Goal: Information Seeking & Learning: Check status

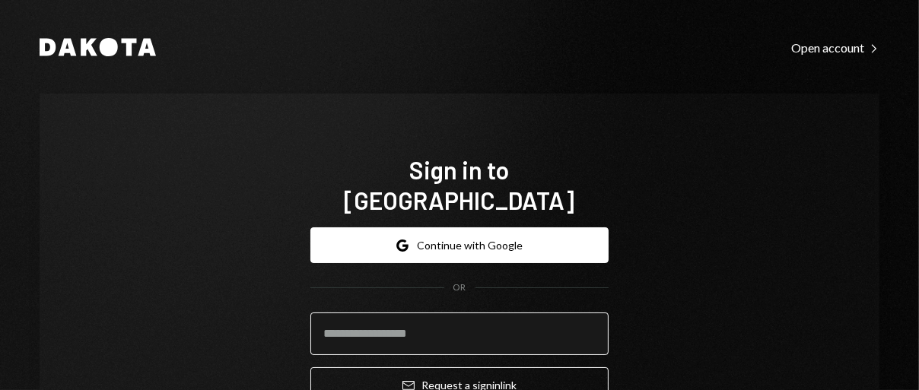
click at [441, 313] on input "email" at bounding box center [459, 334] width 298 height 43
type input "**********"
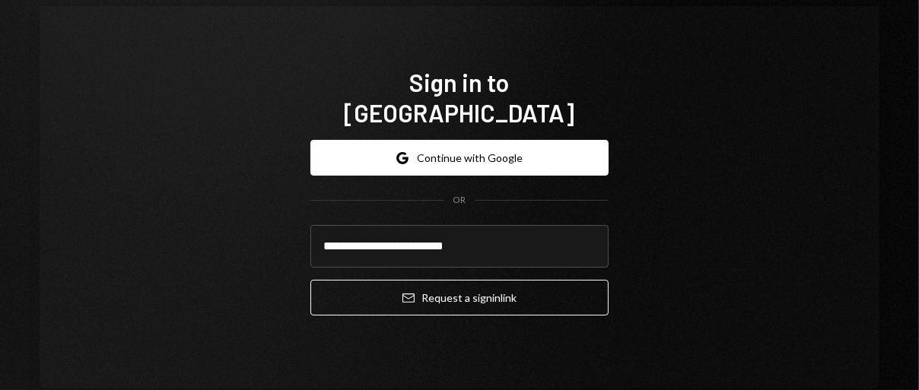
scroll to position [90, 0]
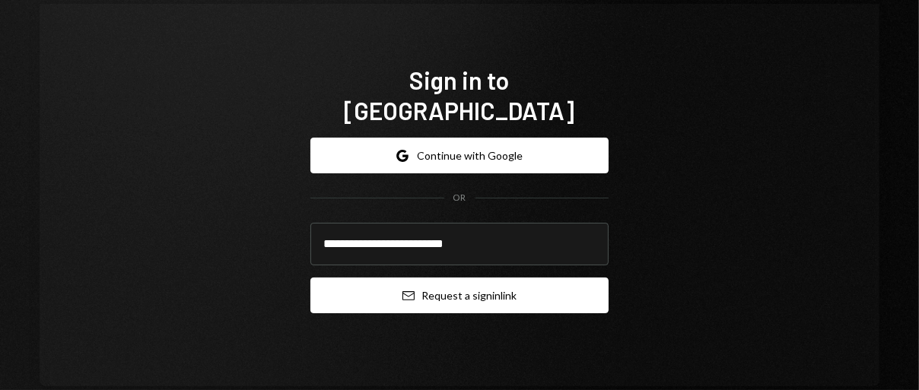
click at [456, 278] on button "Email Request a sign in link" at bounding box center [459, 296] width 298 height 36
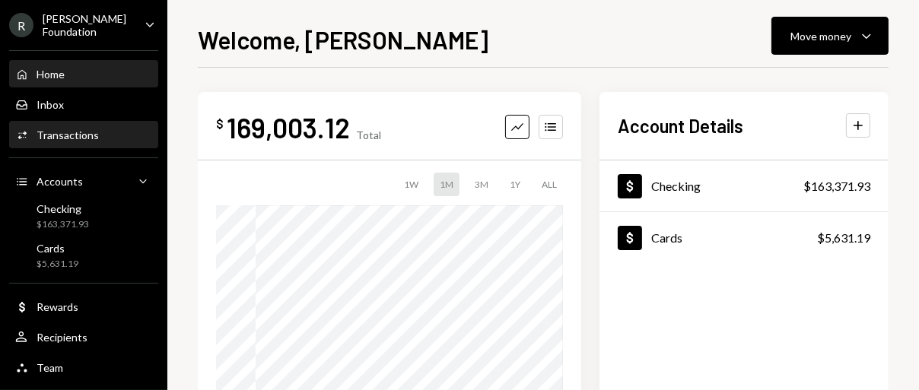
click at [60, 129] on div "Transactions" at bounding box center [68, 135] width 62 height 13
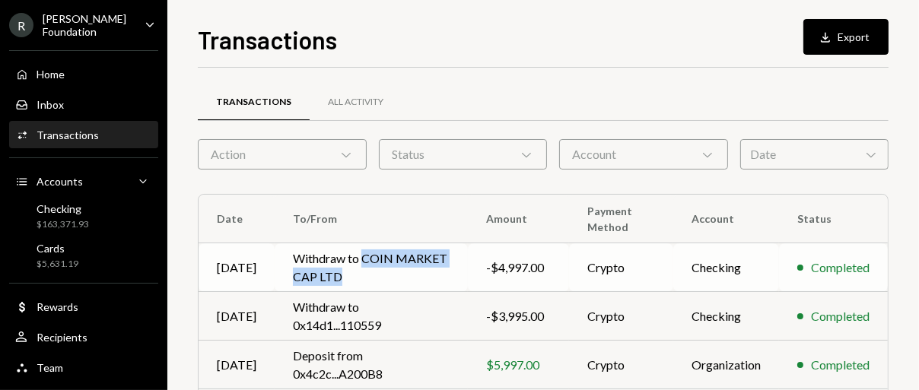
drag, startPoint x: 362, startPoint y: 256, endPoint x: 399, endPoint y: 279, distance: 44.1
click at [399, 279] on td "Withdraw to COIN MARKET CAP LTD" at bounding box center [371, 267] width 193 height 49
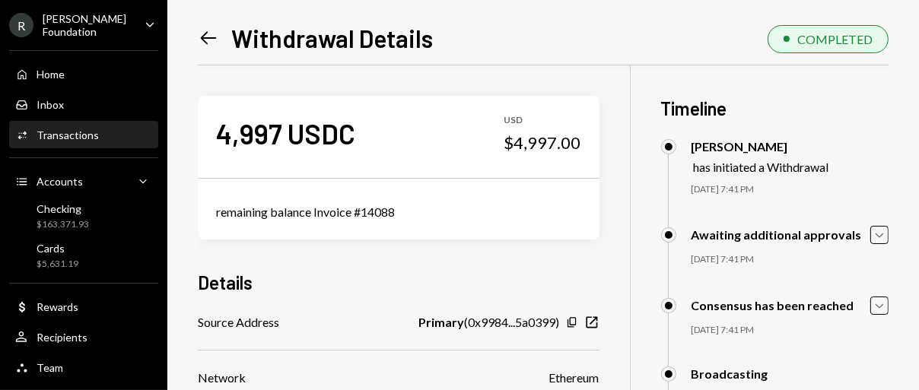
scroll to position [152, 0]
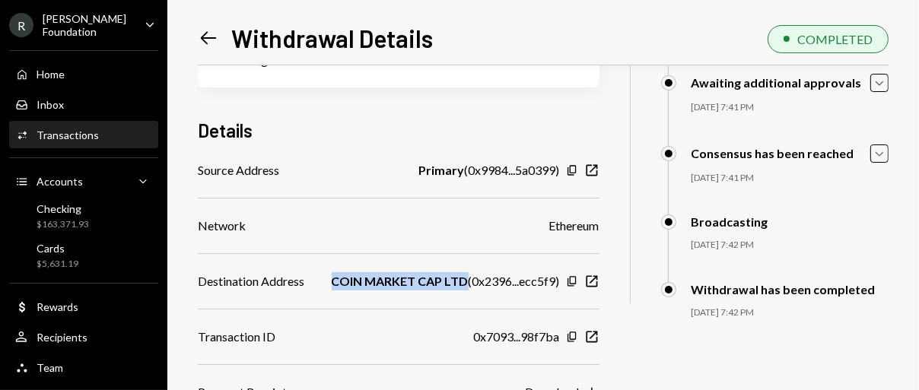
drag, startPoint x: 325, startPoint y: 282, endPoint x: 460, endPoint y: 287, distance: 135.5
click at [460, 287] on div "Destination Address COIN MARKET CAP LTD ( 0x2396...ecc5f9 ) Copy New Window" at bounding box center [399, 281] width 402 height 18
copy b "COIN MARKET CAP LTD"
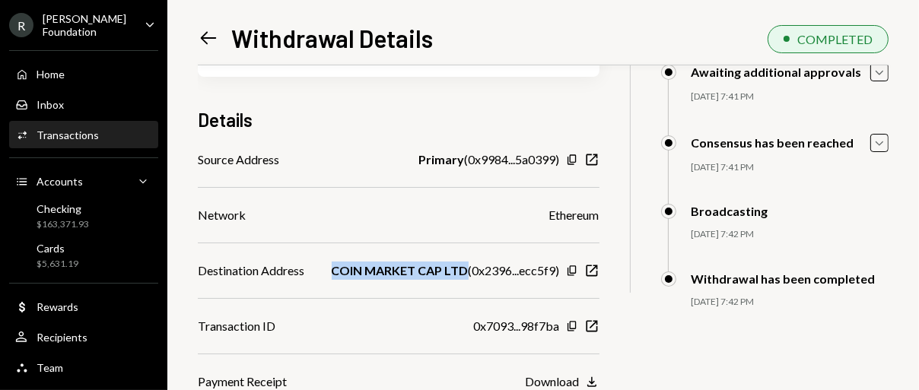
scroll to position [0, 0]
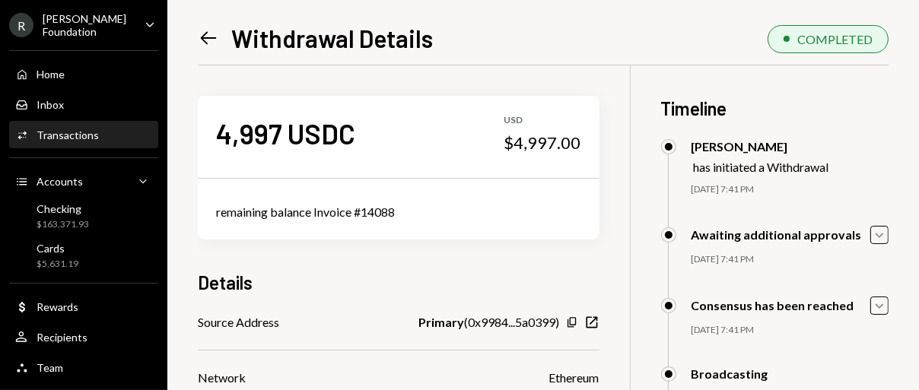
click at [205, 43] on icon at bounding box center [209, 38] width 16 height 13
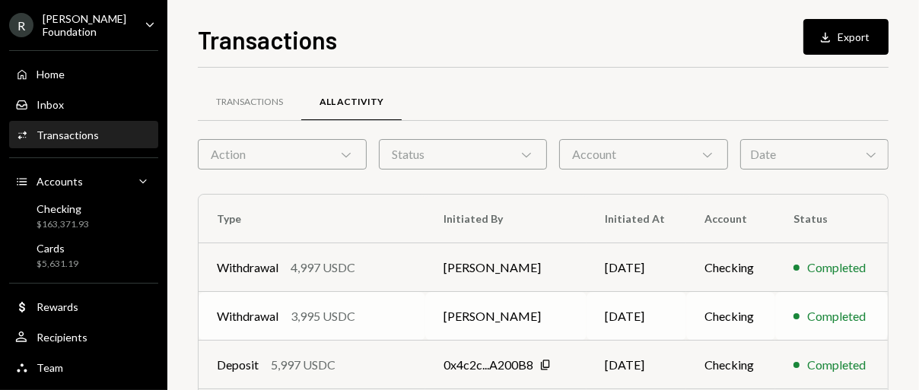
click at [621, 311] on td "10/14/2025" at bounding box center [637, 316] width 100 height 49
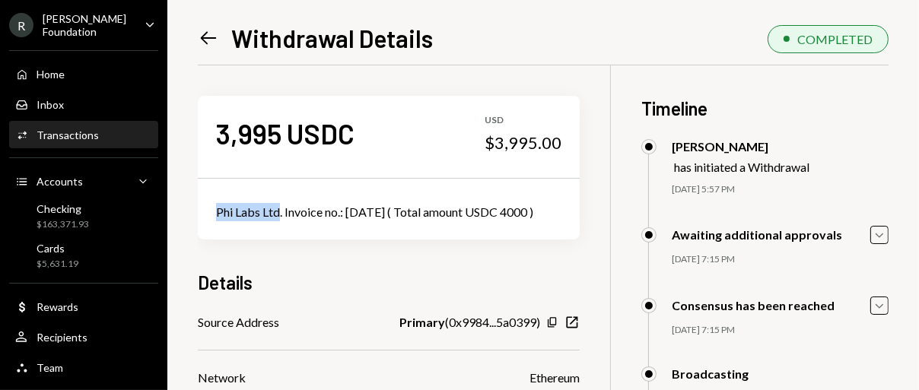
drag, startPoint x: 209, startPoint y: 215, endPoint x: 281, endPoint y: 216, distance: 71.5
click at [281, 216] on div "Phi Labs Ltd. Invoice no.: 2024.10.10 ( Total amount USDC 4000 )" at bounding box center [389, 212] width 382 height 55
copy div "Phi Labs Ltd"
click at [211, 35] on icon "Left Arrow" at bounding box center [208, 37] width 21 height 21
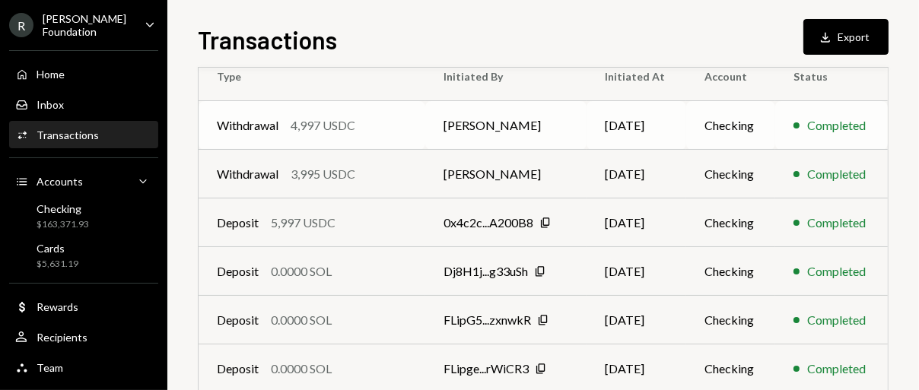
scroll to position [152, 0]
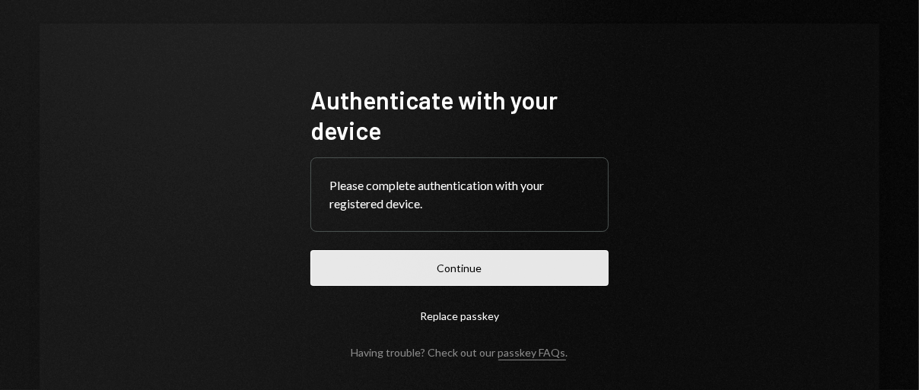
scroll to position [132, 0]
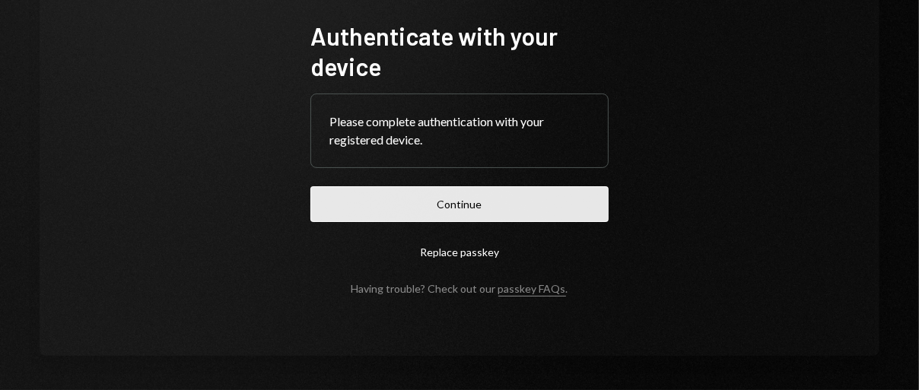
click at [431, 190] on button "Continue" at bounding box center [459, 204] width 298 height 36
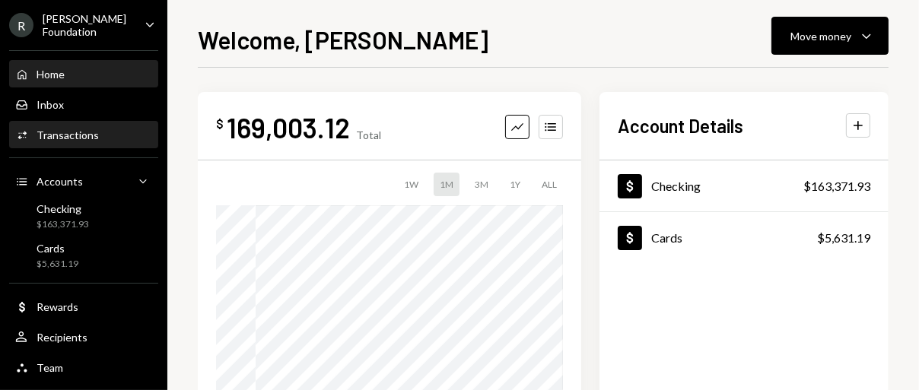
click at [68, 133] on div "Transactions" at bounding box center [68, 135] width 62 height 13
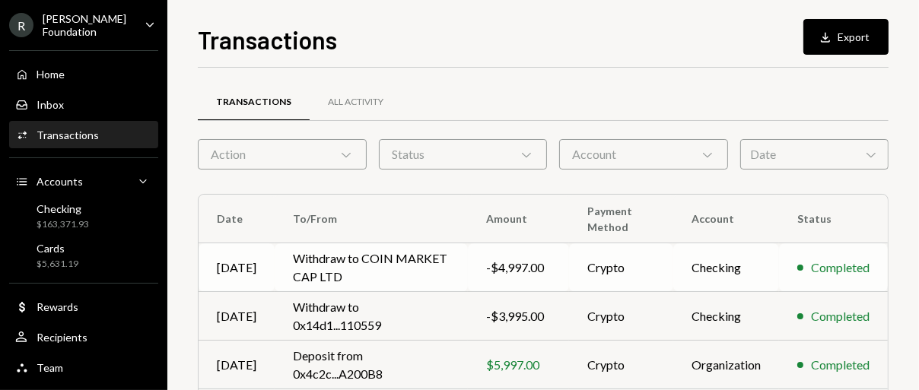
click at [416, 260] on td "Withdraw to COIN MARKET CAP LTD" at bounding box center [371, 267] width 193 height 49
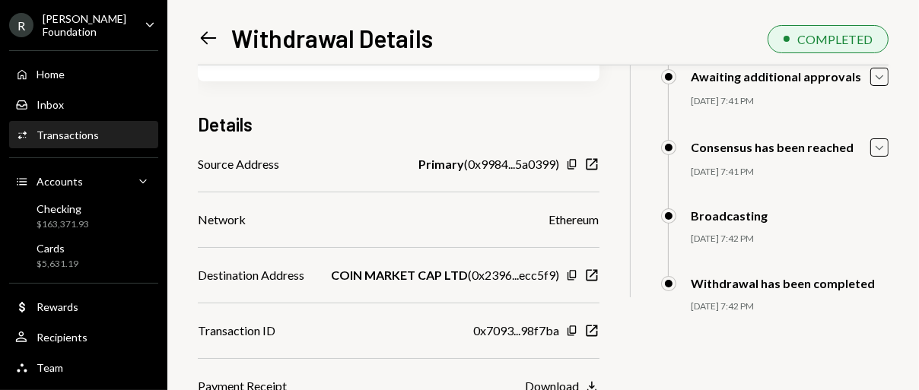
scroll to position [163, 0]
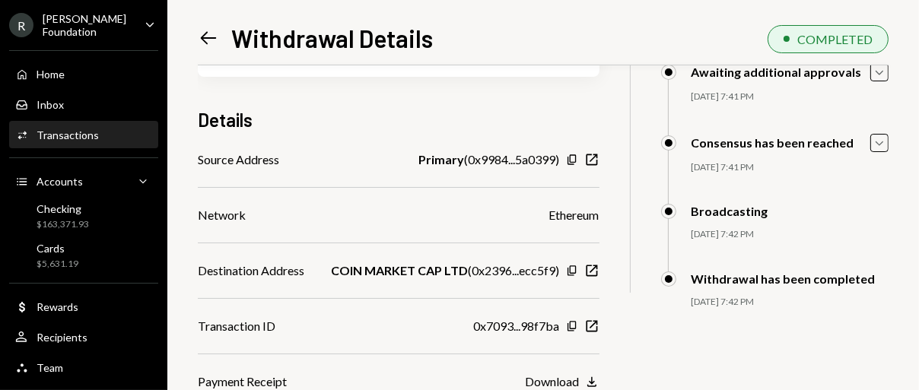
click at [565, 383] on div "Download" at bounding box center [553, 381] width 54 height 14
click at [213, 34] on icon "Left Arrow" at bounding box center [208, 37] width 21 height 21
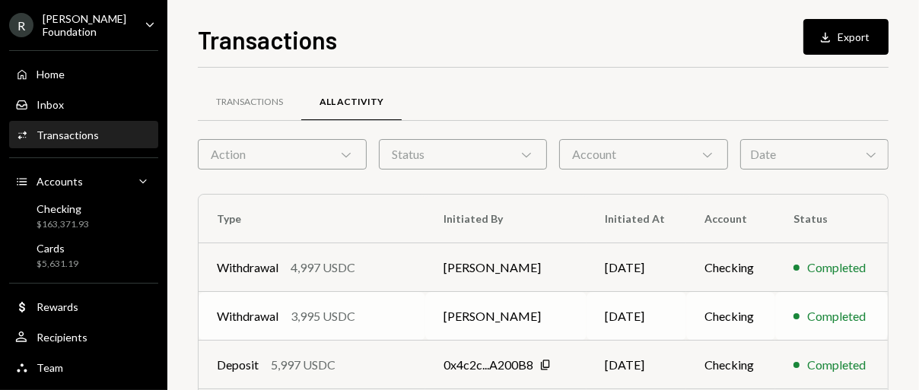
click at [349, 319] on div "3,995 USDC" at bounding box center [323, 316] width 65 height 18
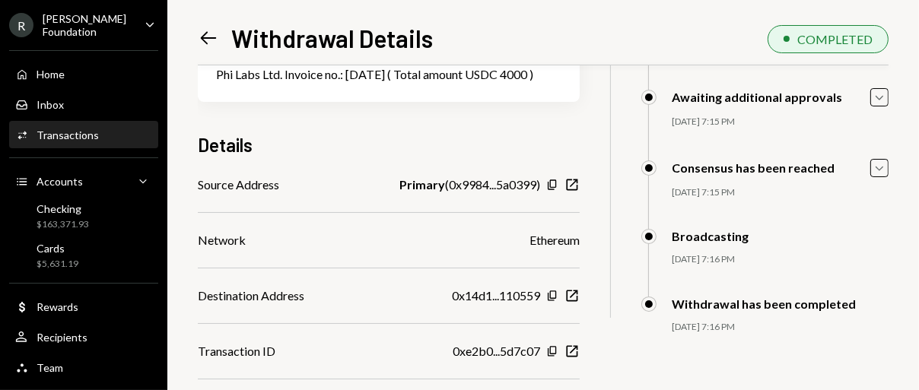
scroll to position [163, 0]
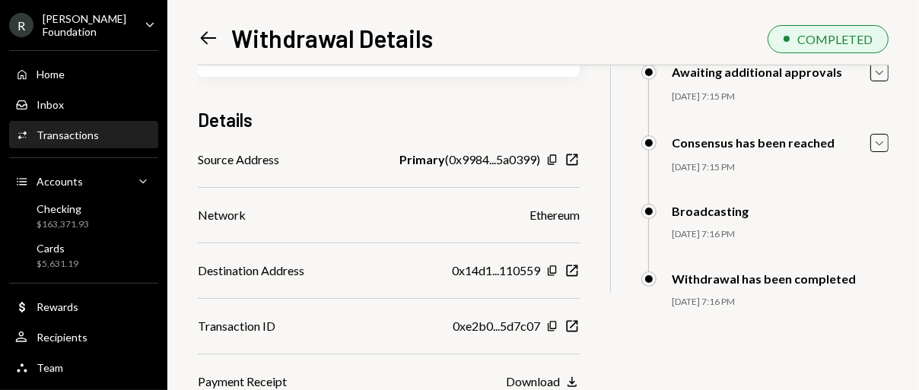
click at [552, 380] on div "Download" at bounding box center [533, 381] width 54 height 14
click at [203, 33] on icon "Left Arrow" at bounding box center [208, 37] width 21 height 21
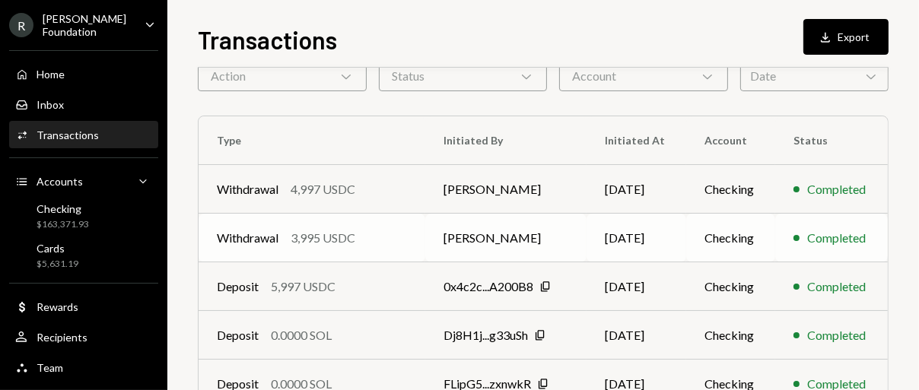
scroll to position [152, 0]
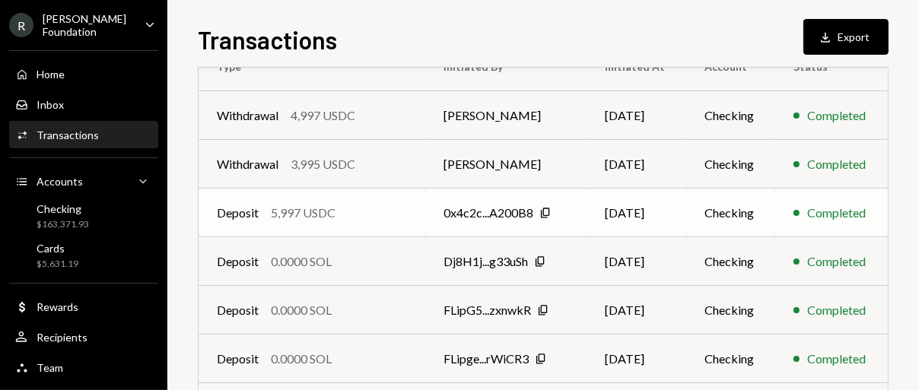
click at [325, 224] on td "Deposit 5,997 USDC" at bounding box center [312, 213] width 227 height 49
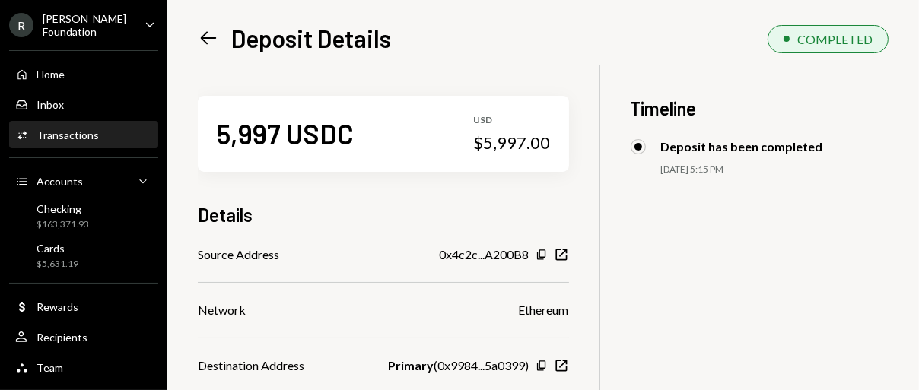
click at [210, 42] on icon "Left Arrow" at bounding box center [208, 37] width 21 height 21
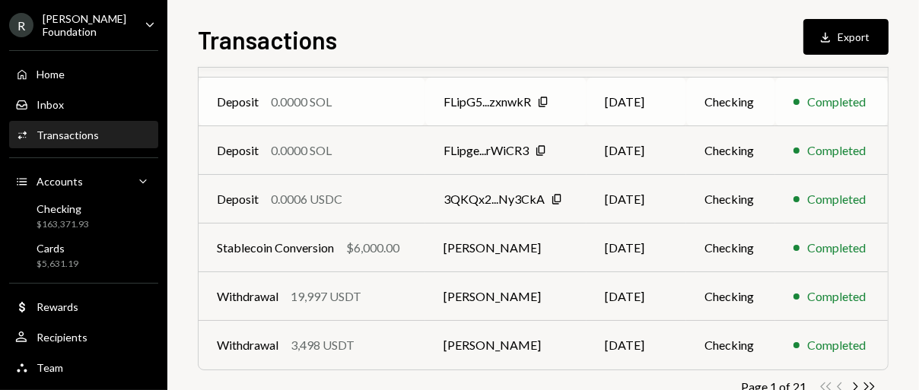
scroll to position [380, 0]
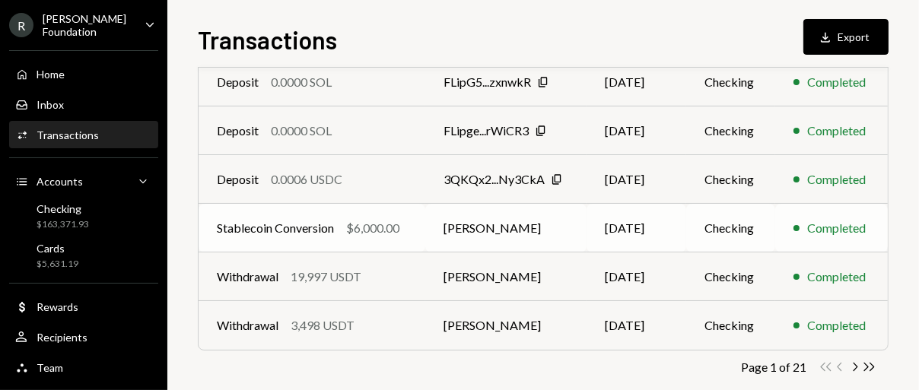
click at [457, 235] on td "[PERSON_NAME]" at bounding box center [505, 228] width 161 height 49
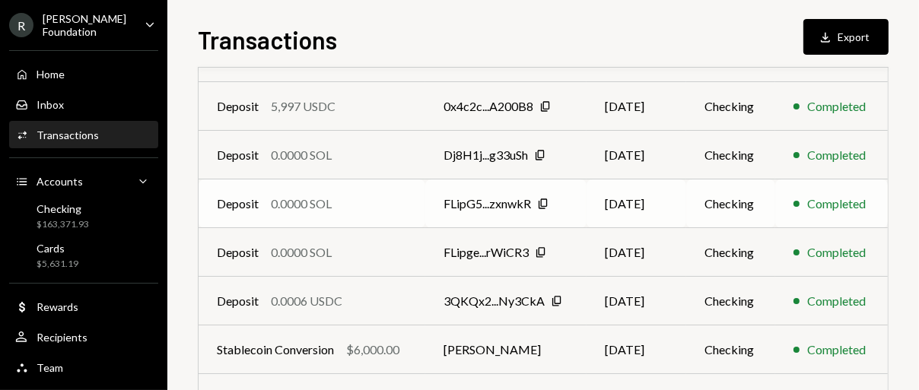
scroll to position [380, 0]
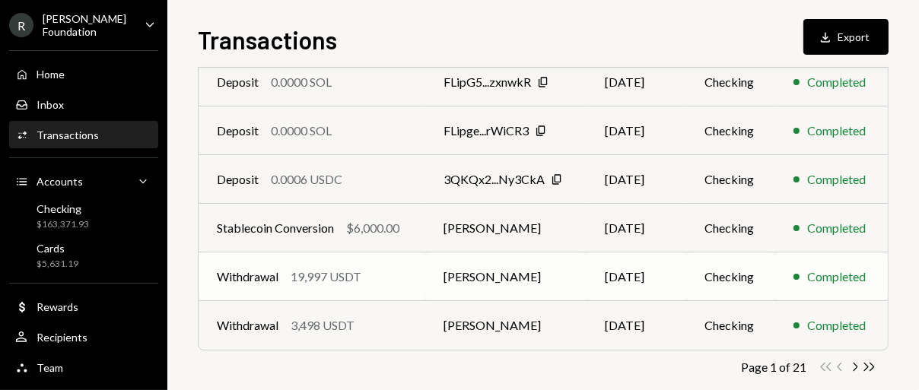
click at [481, 285] on td "[PERSON_NAME]" at bounding box center [505, 277] width 161 height 49
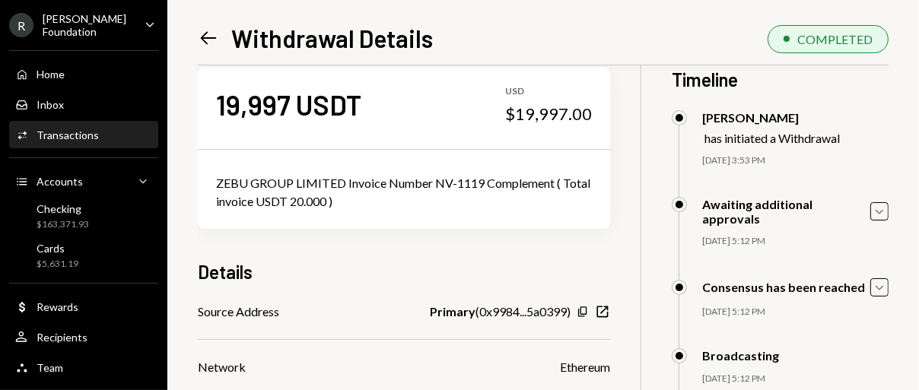
scroll to position [181, 0]
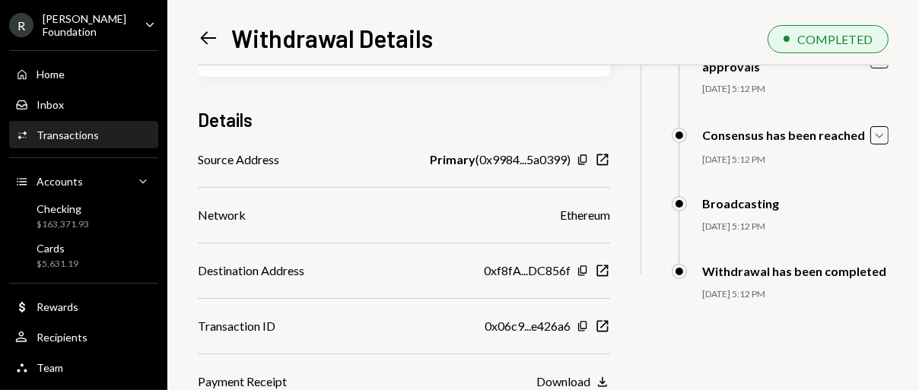
click at [589, 380] on div "Download" at bounding box center [563, 381] width 54 height 14
click at [201, 43] on icon "Left Arrow" at bounding box center [208, 37] width 21 height 21
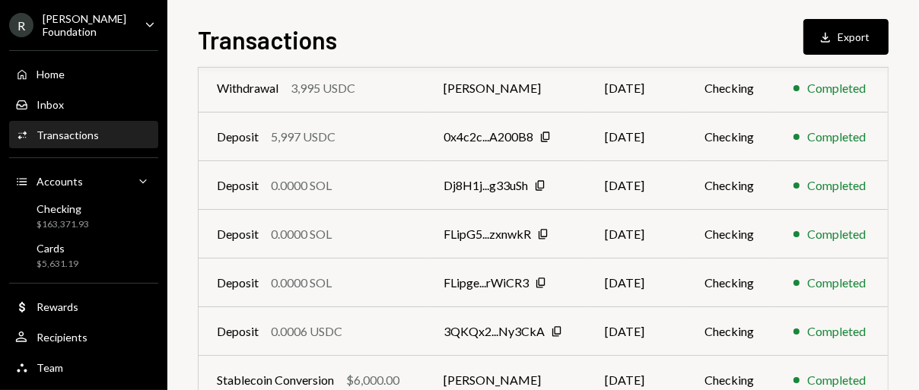
scroll to position [403, 0]
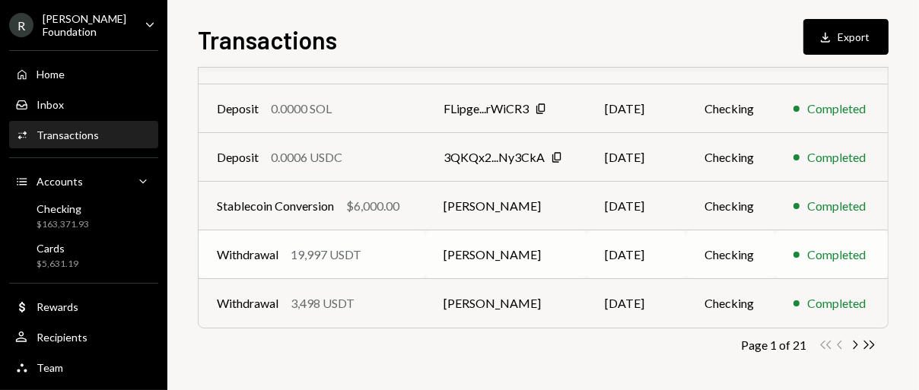
click at [450, 256] on td "[PERSON_NAME]" at bounding box center [505, 255] width 161 height 49
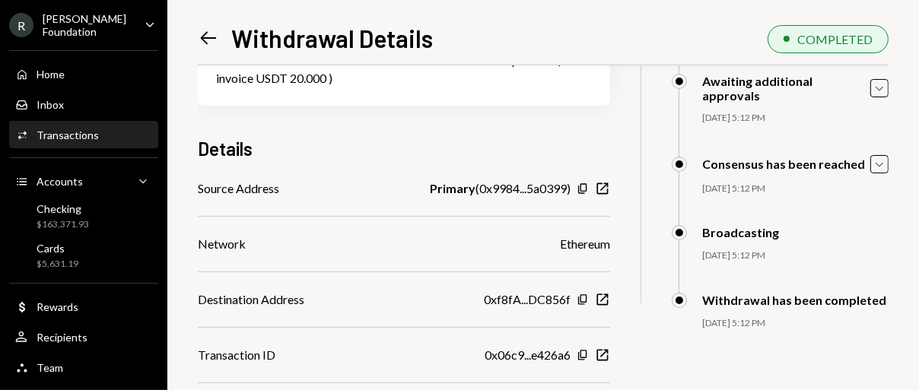
scroll to position [181, 0]
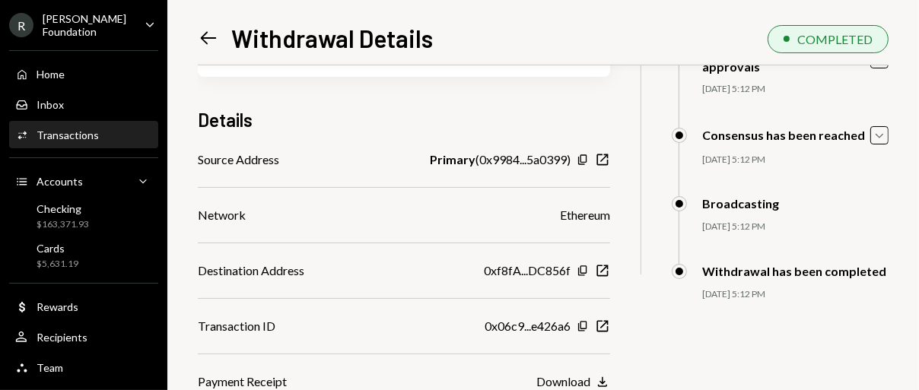
click at [593, 373] on div "Download Download" at bounding box center [573, 382] width 74 height 18
click at [590, 381] on div "Download" at bounding box center [563, 381] width 54 height 14
click at [214, 37] on icon "Left Arrow" at bounding box center [208, 37] width 21 height 21
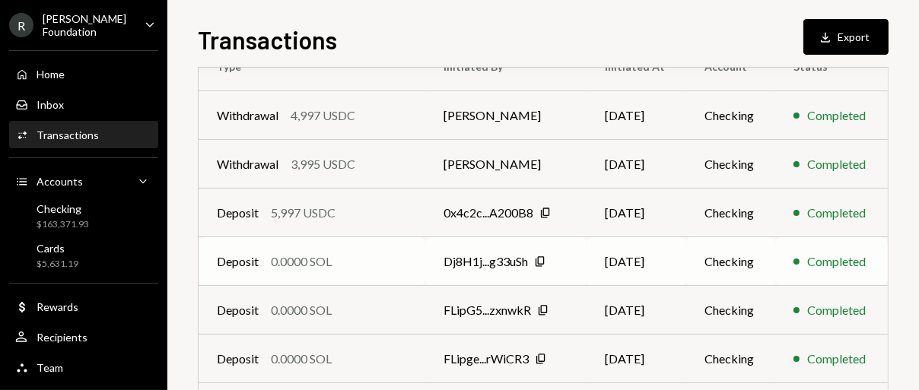
scroll to position [403, 0]
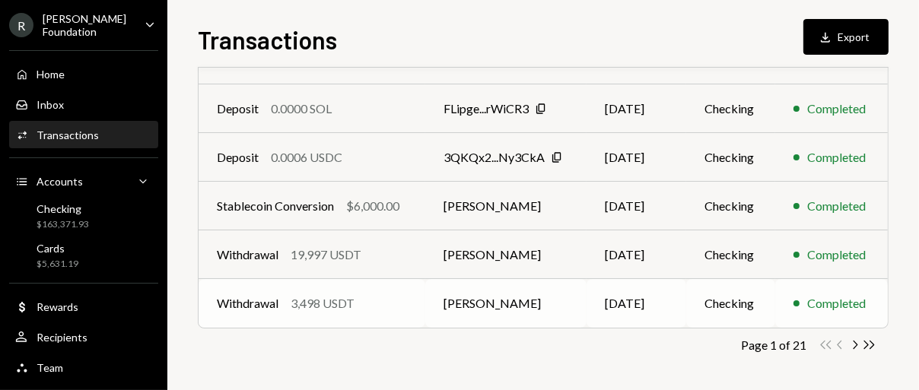
click at [379, 303] on div "Withdrawal 3,498 USDT" at bounding box center [312, 303] width 190 height 18
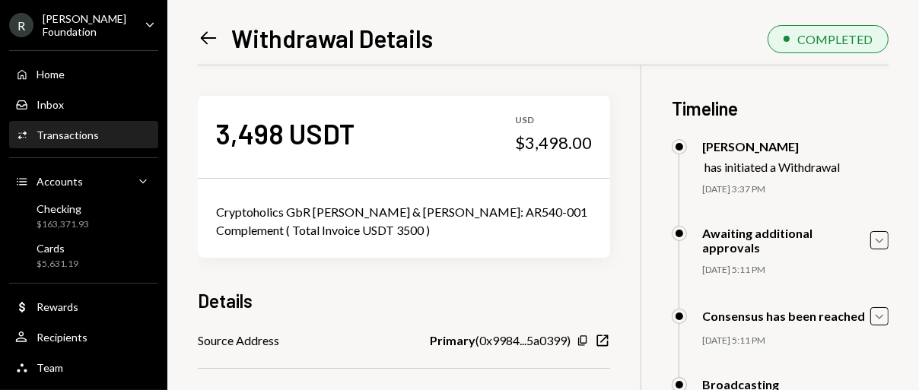
scroll to position [181, 0]
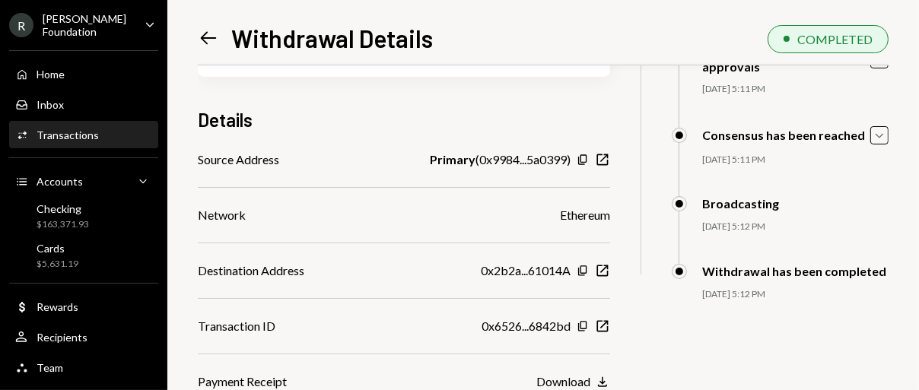
click at [576, 380] on div "Download" at bounding box center [563, 381] width 54 height 14
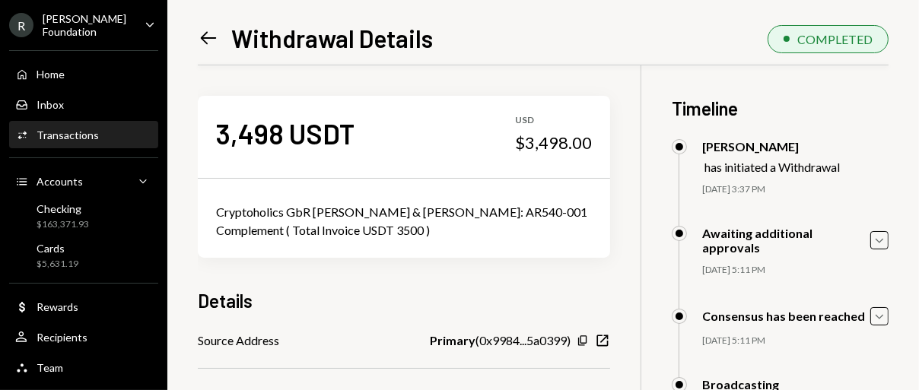
scroll to position [181, 0]
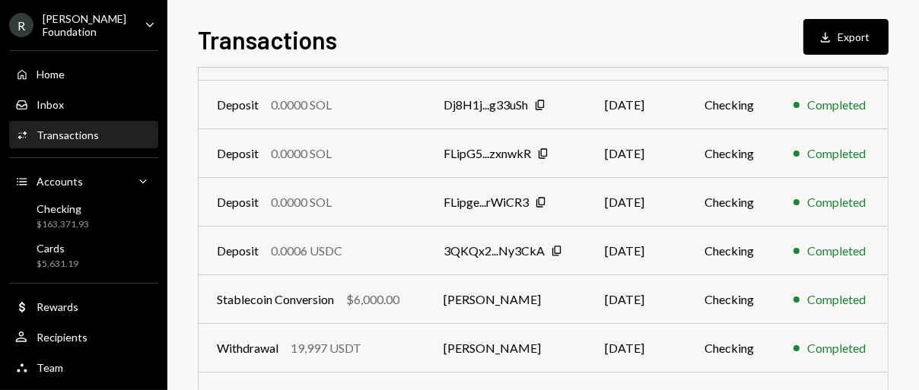
scroll to position [380, 0]
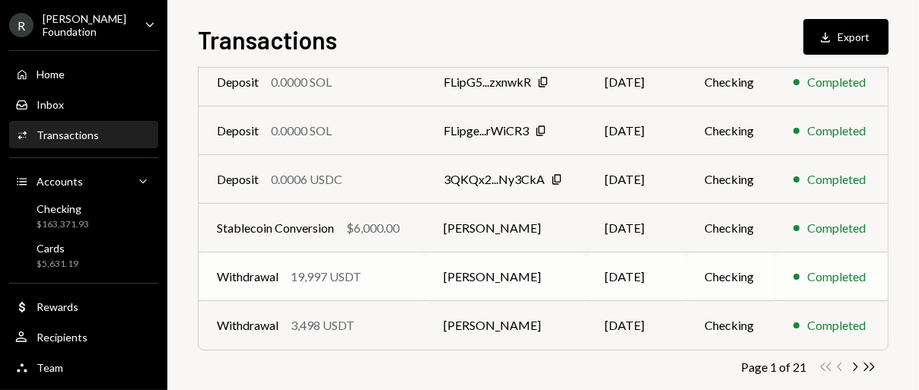
click at [433, 279] on td "[PERSON_NAME]" at bounding box center [505, 277] width 161 height 49
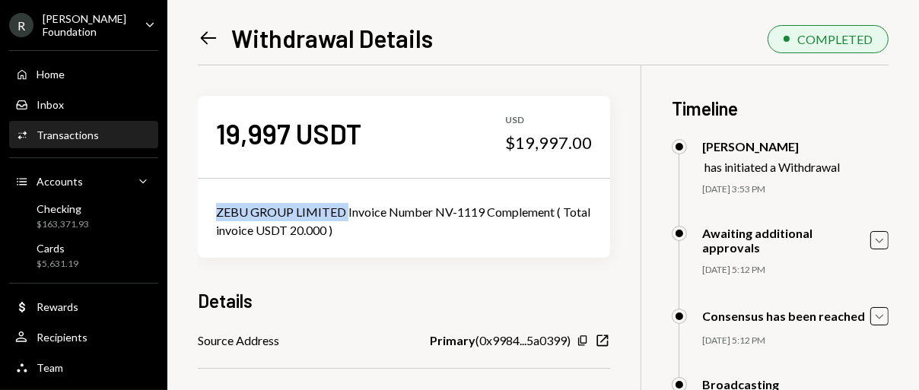
drag, startPoint x: 205, startPoint y: 212, endPoint x: 345, endPoint y: 212, distance: 140.0
click at [345, 212] on div "ZEBU GROUP LIMITED Invoice Number NV-1119 Complement ( Total invoice USDT 20.00…" at bounding box center [404, 221] width 412 height 73
copy div "ZEBU GROUP LIMITED"
click at [364, 320] on div "19,997 USDT USD $19,997.00 ZEBU GROUP LIMITED Invoice Number NV-1119 Complement…" at bounding box center [404, 318] width 412 height 507
click at [74, 126] on div "Activities Transactions" at bounding box center [83, 136] width 137 height 26
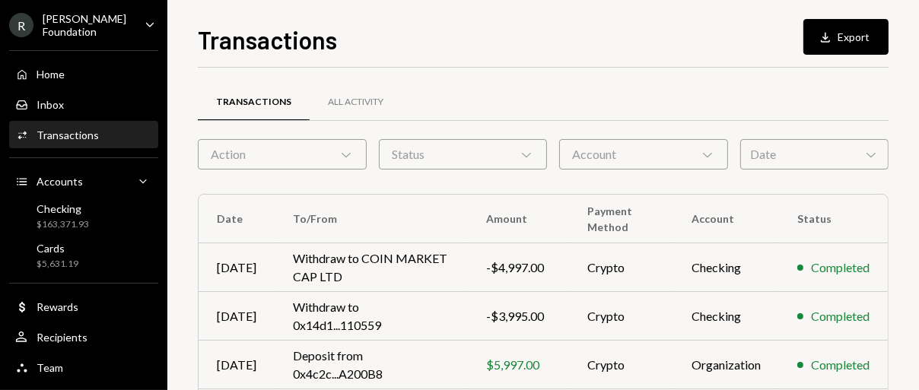
click at [48, 138] on div "Transactions" at bounding box center [68, 135] width 62 height 13
click at [335, 102] on div "All Activity" at bounding box center [356, 102] width 56 height 13
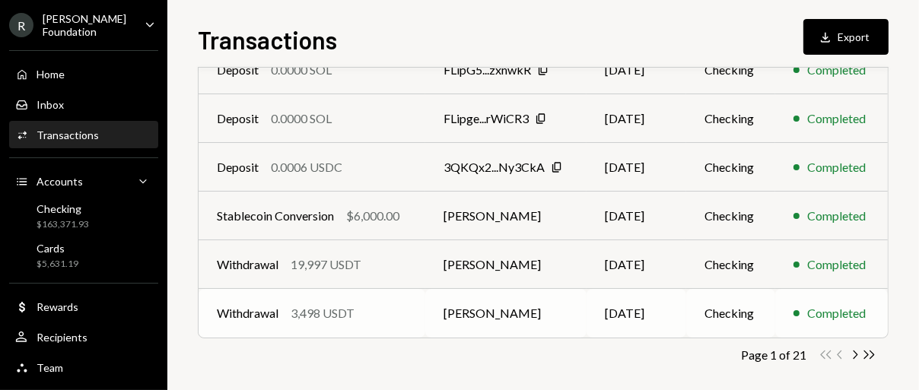
scroll to position [403, 0]
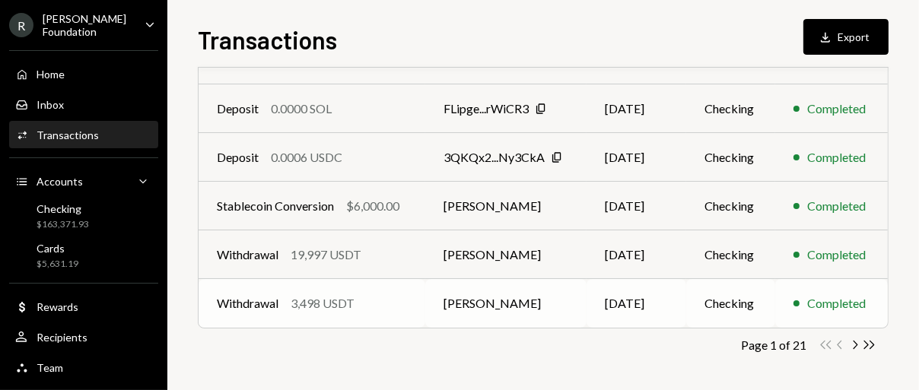
click at [503, 305] on td "[PERSON_NAME]" at bounding box center [505, 303] width 161 height 49
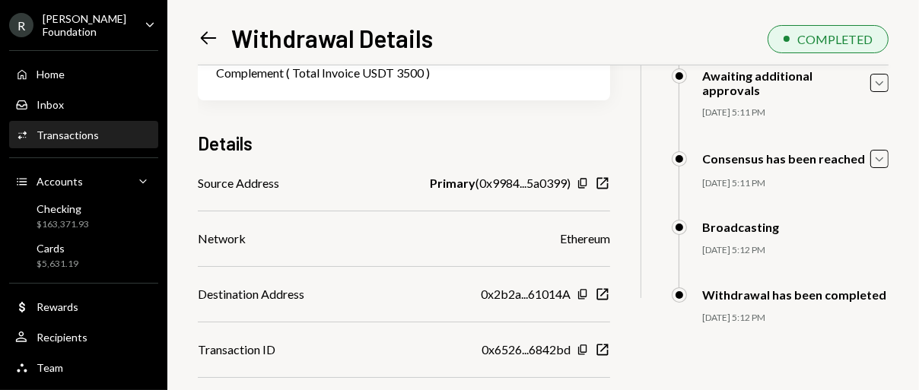
scroll to position [181, 0]
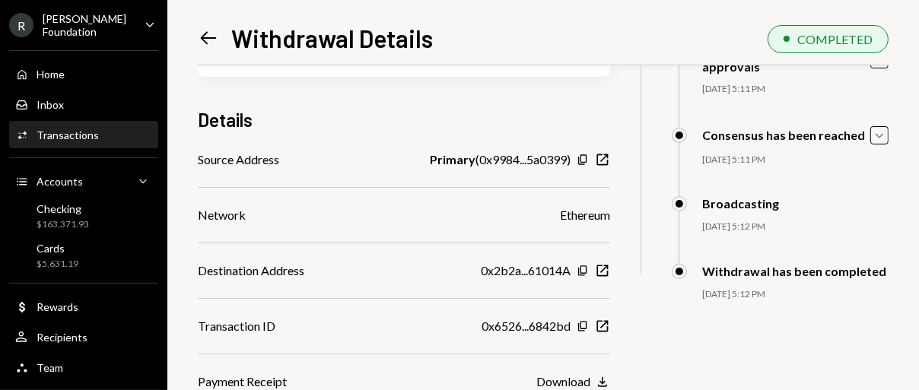
click at [583, 383] on div "Download" at bounding box center [563, 381] width 54 height 14
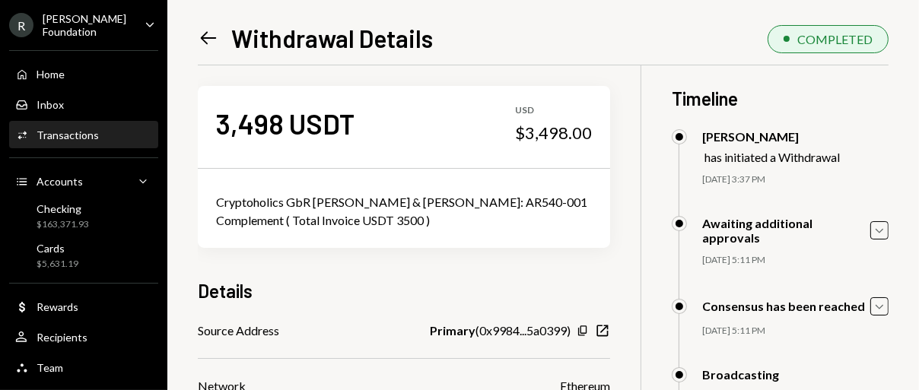
scroll to position [0, 0]
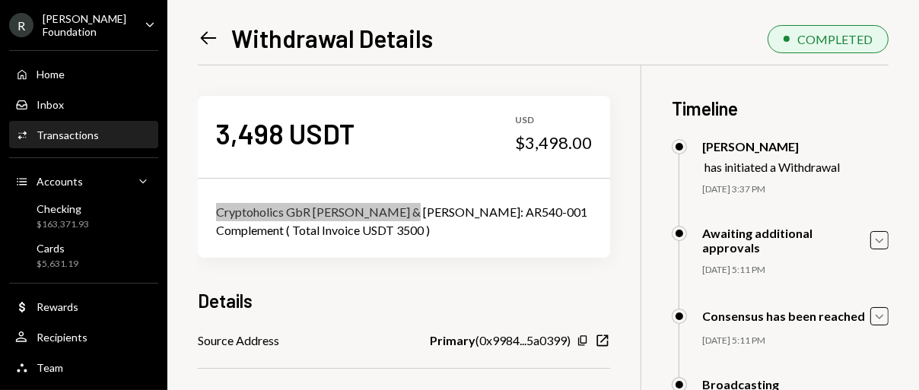
drag, startPoint x: 208, startPoint y: 208, endPoint x: 400, endPoint y: 218, distance: 192.8
click at [400, 218] on div "Cryptoholics GbR [PERSON_NAME] & [PERSON_NAME]: AR540-001 Complement ( Total In…" at bounding box center [404, 221] width 412 height 73
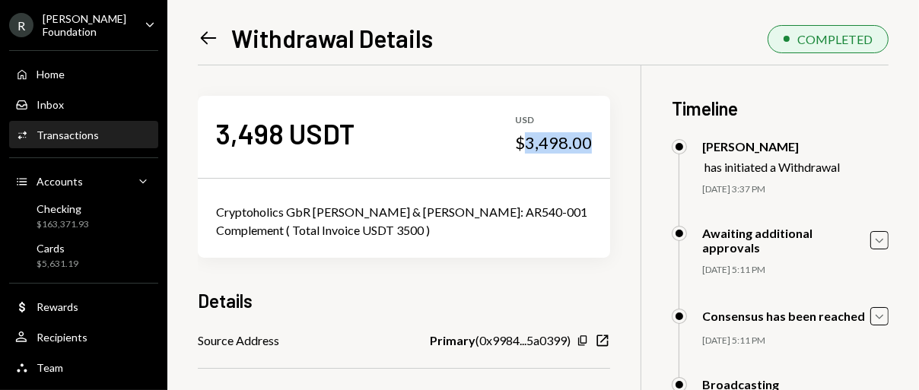
drag, startPoint x: 557, startPoint y: 142, endPoint x: 626, endPoint y: 145, distance: 69.3
click at [610, 145] on div "3,498 USDT USD $3,498.00" at bounding box center [404, 134] width 412 height 76
copy div "3,498.00"
